Goal: Task Accomplishment & Management: Complete application form

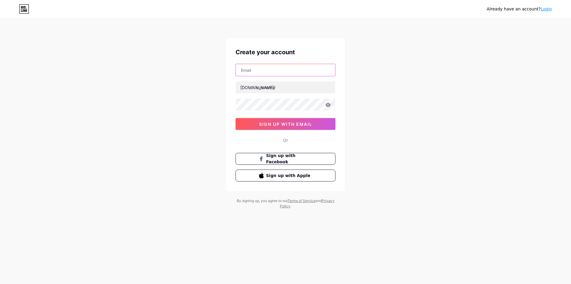
click at [308, 70] on input "text" at bounding box center [285, 70] width 99 height 12
type input "b"
type input "[EMAIL_ADDRESS][DOMAIN_NAME]"
type input "b"
type input "botter"
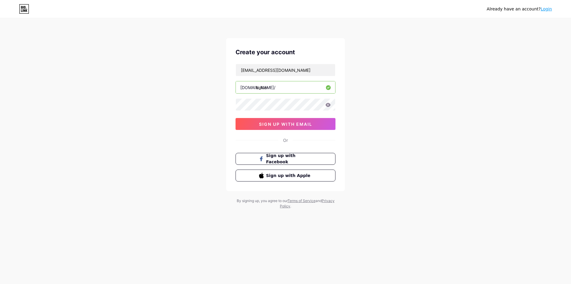
click at [369, 108] on div "Already have an account? Login Create your account [EMAIL_ADDRESS][DOMAIN_NAME]…" at bounding box center [285, 114] width 571 height 228
click at [328, 105] on icon at bounding box center [328, 105] width 5 height 4
click at [233, 99] on div "Create your account [EMAIL_ADDRESS][DOMAIN_NAME] [DOMAIN_NAME]/ botter 0cAFcWeA…" at bounding box center [285, 114] width 119 height 153
click at [287, 125] on span "sign up with email" at bounding box center [285, 123] width 53 height 5
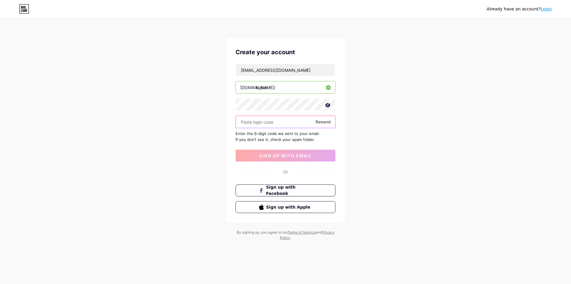
click at [277, 123] on input "text" at bounding box center [285, 122] width 99 height 12
paste input "815680"
type input "815680"
click at [290, 157] on span "sign up with email" at bounding box center [285, 155] width 53 height 5
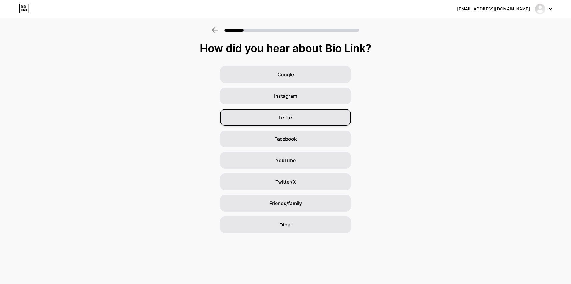
click at [326, 115] on div "TikTok" at bounding box center [285, 117] width 131 height 17
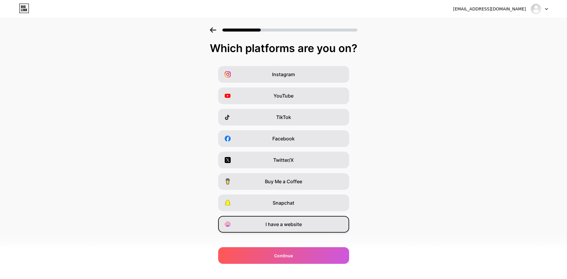
click at [290, 224] on span "I have a website" at bounding box center [283, 224] width 36 height 7
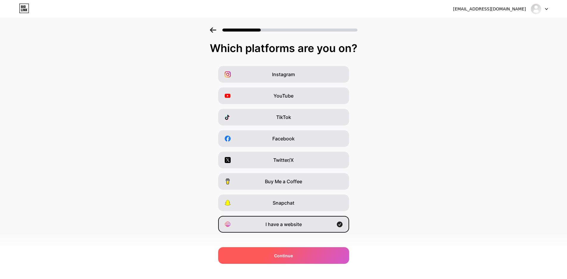
click at [287, 251] on div "Continue" at bounding box center [283, 255] width 131 height 17
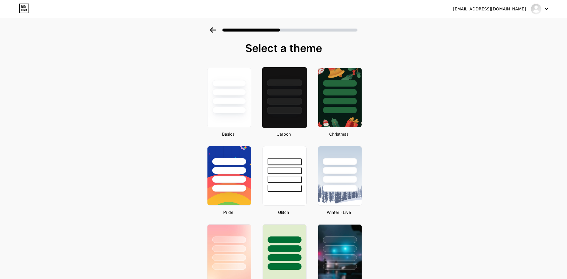
click at [294, 120] on div at bounding box center [284, 97] width 45 height 61
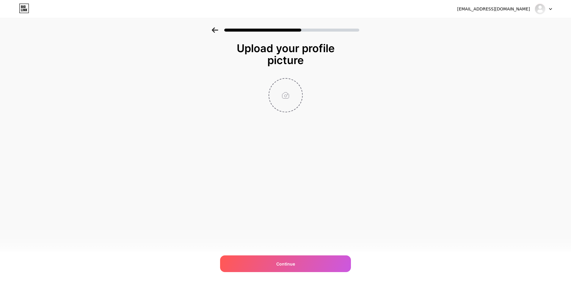
click at [284, 94] on input "file" at bounding box center [285, 95] width 33 height 33
type input "C:\fakepath\0368cf57bd2bc1ca2635d8707ff1d93a~tplv-tiktokx-cropcenter_1080_1080.…"
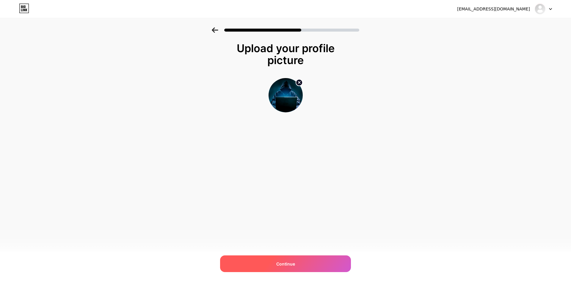
click at [285, 261] on span "Continue" at bounding box center [285, 263] width 19 height 6
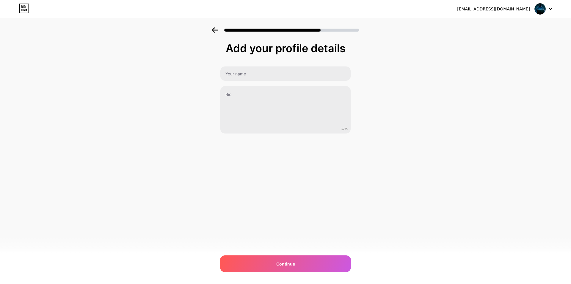
click at [272, 82] on div "0/255" at bounding box center [285, 100] width 131 height 68
click at [273, 79] on input "text" at bounding box center [285, 73] width 130 height 14
drag, startPoint x: 241, startPoint y: 76, endPoint x: 199, endPoint y: 71, distance: 42.6
click at [203, 71] on div "Add your profile details Trair n 0/255 Continue Error" at bounding box center [285, 95] width 571 height 136
paste input "Khám Phá Tín Hiệu Giao Dịch Độc Quyền Tại [GEOGRAPHIC_DATA] – Trải Nghiệm Đầu T…"
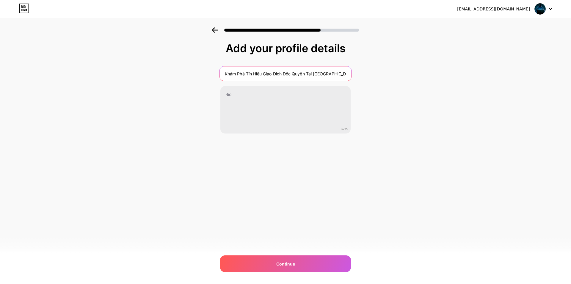
scroll to position [0, 52]
type input "Khám Phá Tín Hiệu Giao Dịch Độc Quyền Tại [GEOGRAPHIC_DATA] – Trải Nghiệm Đầu T…"
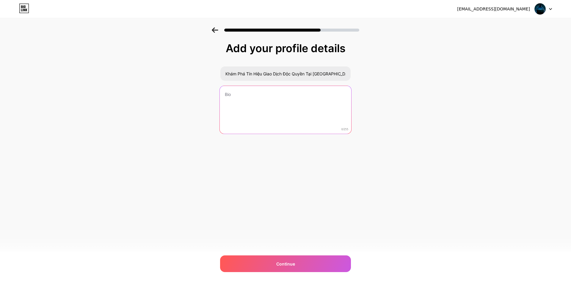
click at [258, 104] on textarea at bounding box center [286, 110] width 132 height 48
paste textarea "Trải nghiệm hệ thống tín hiệu giao dịch độc quyền từ [GEOGRAPHIC_DATA] – nơi hộ…"
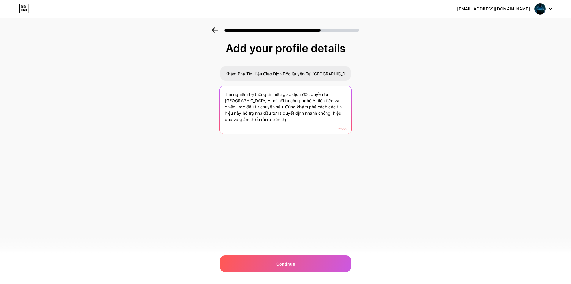
click at [246, 120] on textarea "Trải nghiệm hệ thống tín hiệu giao dịch độc quyền từ [GEOGRAPHIC_DATA] – nơi hộ…" at bounding box center [286, 110] width 132 height 48
type textarea "Trải nghiệm hệ thống tín hiệu giao dịch độc quyền từ [GEOGRAPHIC_DATA] – nơi hộ…"
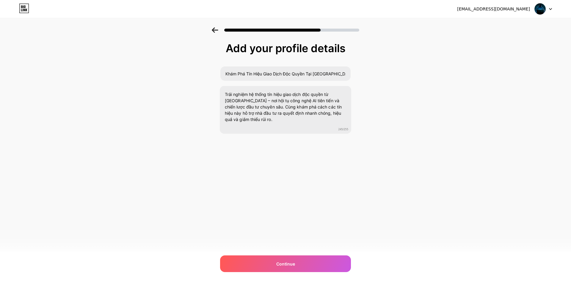
click at [336, 163] on div "Add your profile details Khám Phá Tín Hiệu Giao Dịch Độc Quyền Tại [GEOGRAPHIC_…" at bounding box center [285, 102] width 131 height 121
click at [287, 255] on div "[EMAIL_ADDRESS][DOMAIN_NAME] Logout Link Copied Add your profile details Khám P…" at bounding box center [285, 142] width 571 height 284
click at [287, 260] on span "Continue" at bounding box center [285, 263] width 19 height 6
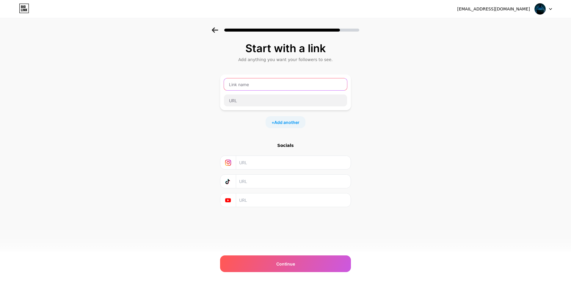
click at [248, 87] on input "text" at bounding box center [285, 84] width 123 height 12
type input "I"
type input "[GEOGRAPHIC_DATA]"
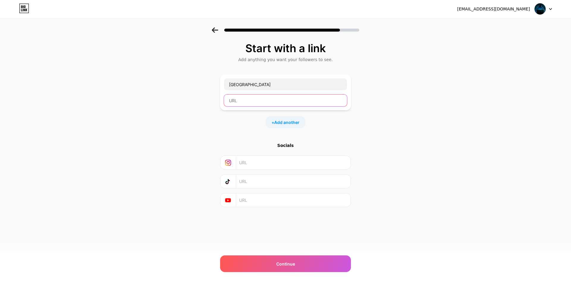
click at [245, 101] on input "text" at bounding box center [285, 100] width 123 height 12
click at [265, 99] on input "text" at bounding box center [285, 100] width 123 height 12
paste input "[URL][DOMAIN_NAME]"
type input "[URL][DOMAIN_NAME]"
click at [245, 123] on div "+ Add another" at bounding box center [285, 122] width 131 height 12
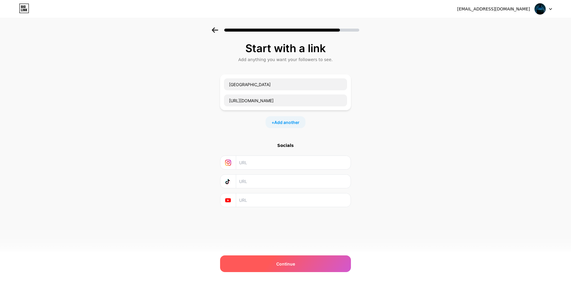
click at [294, 264] on span "Continue" at bounding box center [285, 263] width 19 height 6
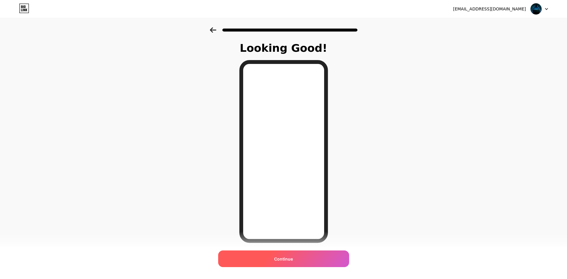
click at [287, 256] on span "Continue" at bounding box center [283, 259] width 19 height 6
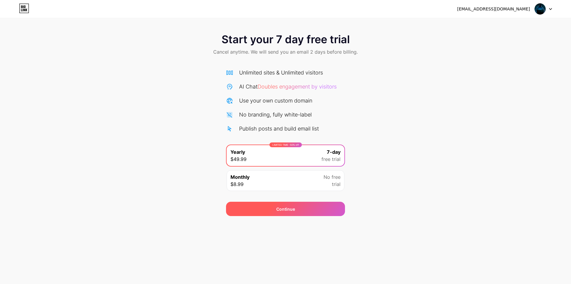
click at [280, 206] on div "Continue" at bounding box center [285, 209] width 19 height 6
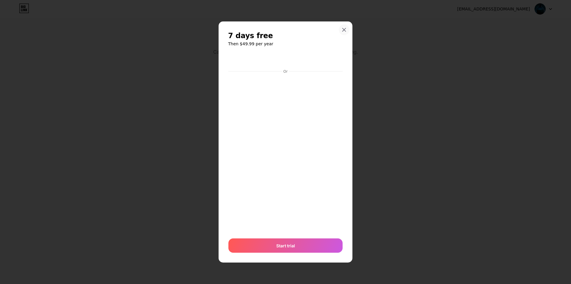
click at [340, 32] on div at bounding box center [344, 29] width 11 height 11
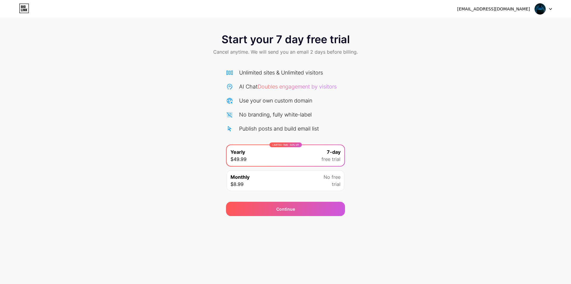
click at [301, 176] on div "Monthly $8.99 No free trial" at bounding box center [286, 180] width 118 height 21
click at [24, 9] on icon at bounding box center [24, 9] width 10 height 10
click at [497, 8] on div "[EMAIL_ADDRESS][DOMAIN_NAME]" at bounding box center [493, 9] width 73 height 6
click at [545, 12] on img at bounding box center [540, 8] width 11 height 11
click at [489, 24] on li "Logout" at bounding box center [515, 24] width 74 height 16
